Goal: Information Seeking & Learning: Find specific fact

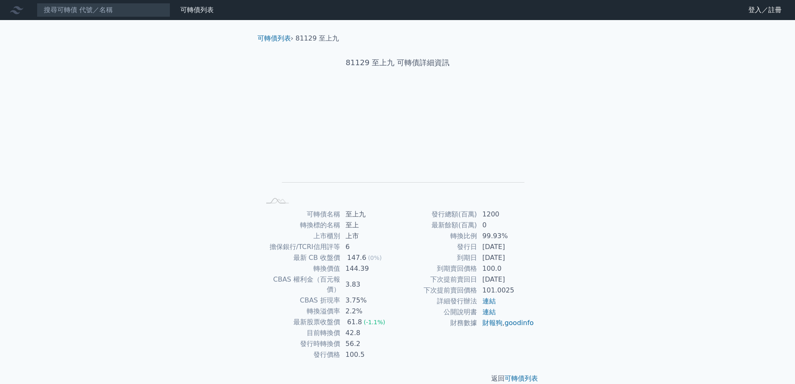
click at [109, 10] on input at bounding box center [104, 10] width 134 height 14
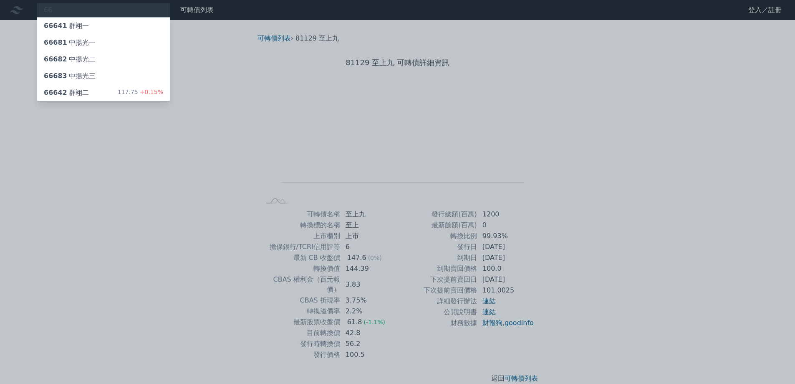
type input "6"
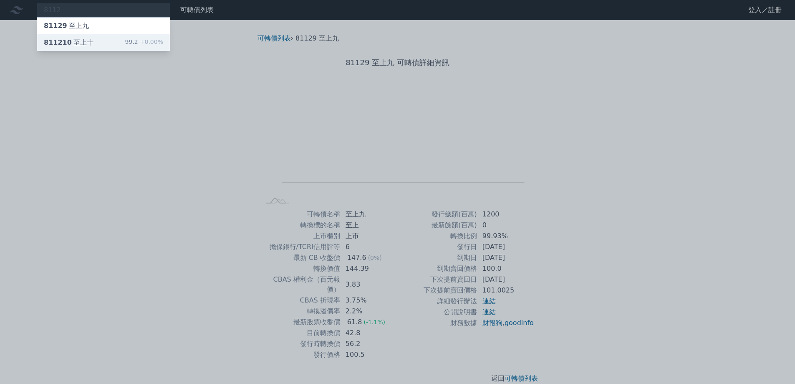
type input "8112"
click at [108, 43] on div "811210 至上十 99.2 +0.00%" at bounding box center [103, 42] width 133 height 17
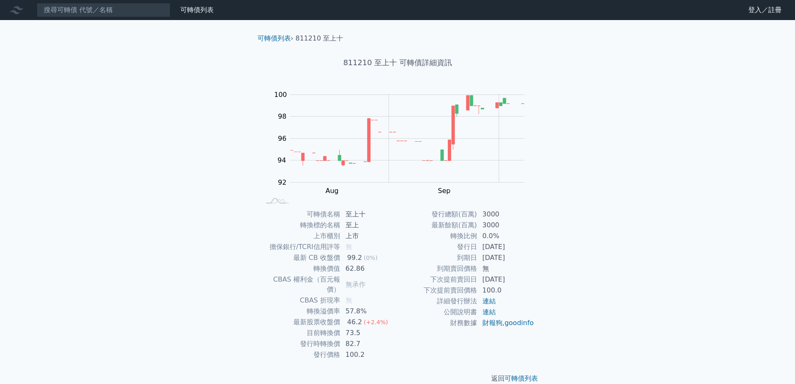
drag, startPoint x: 458, startPoint y: 259, endPoint x: 525, endPoint y: 258, distance: 67.2
click at [525, 258] on tr "到期日 [DATE]" at bounding box center [466, 257] width 137 height 11
drag, startPoint x: 459, startPoint y: 246, endPoint x: 531, endPoint y: 235, distance: 72.7
click at [522, 246] on tr "發行日 [DATE]" at bounding box center [466, 246] width 137 height 11
click at [75, 11] on input at bounding box center [104, 10] width 134 height 14
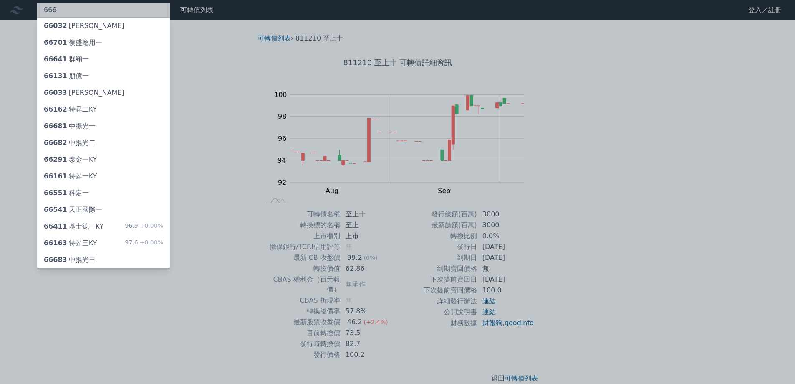
type input "6669"
